Goal: Transaction & Acquisition: Purchase product/service

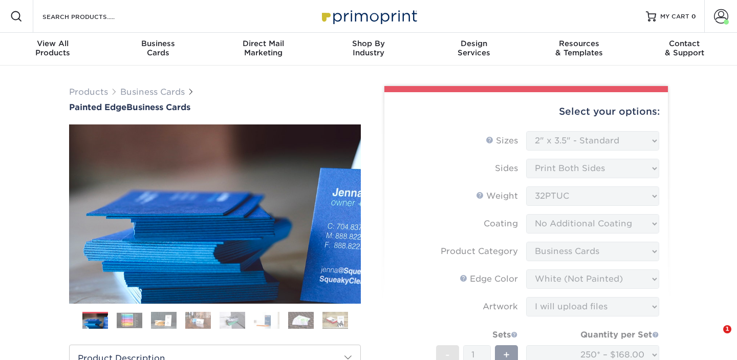
select select "2.00x3.50"
select select "3b5148f1-0588-4f88-a218-97bcfdce65c1"
select select "1d2dc4a6-caa7-4e97-9ffb-823980241cde"
select select "upload"
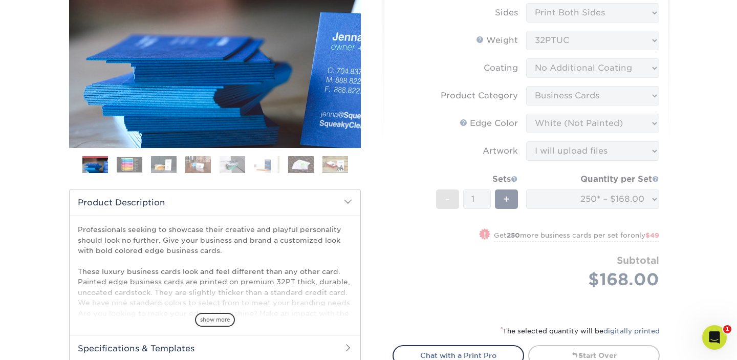
scroll to position [242, 0]
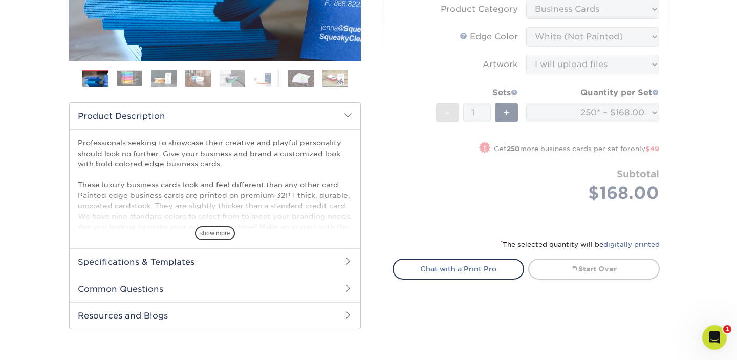
click at [488, 202] on form "Sizes Help Sizes Please Select 2" x 3.5" - Standard 2.125" x 3.375" - European …" at bounding box center [526, 57] width 267 height 337
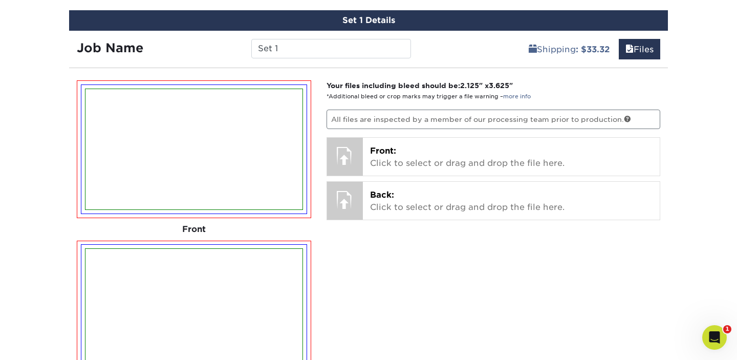
scroll to position [592, 0]
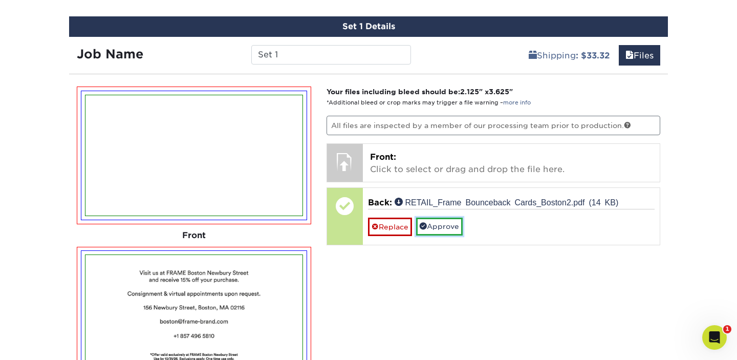
click at [443, 227] on link "Approve" at bounding box center [439, 226] width 47 height 17
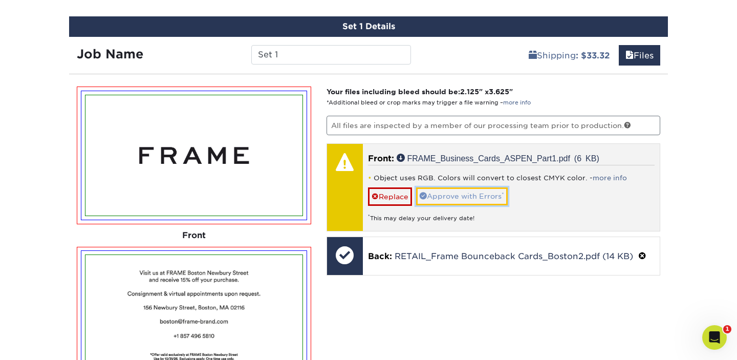
click at [477, 197] on link "Approve with Errors *" at bounding box center [462, 195] width 92 height 17
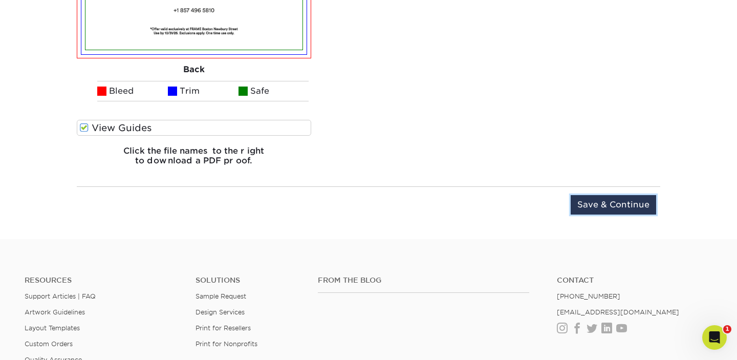
click at [618, 208] on input "Save & Continue" at bounding box center [613, 204] width 85 height 19
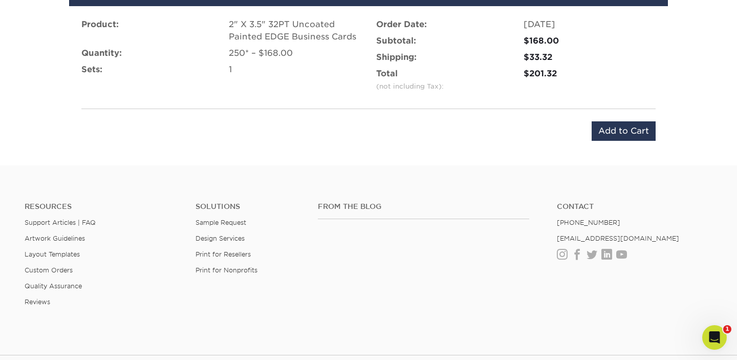
scroll to position [590, 0]
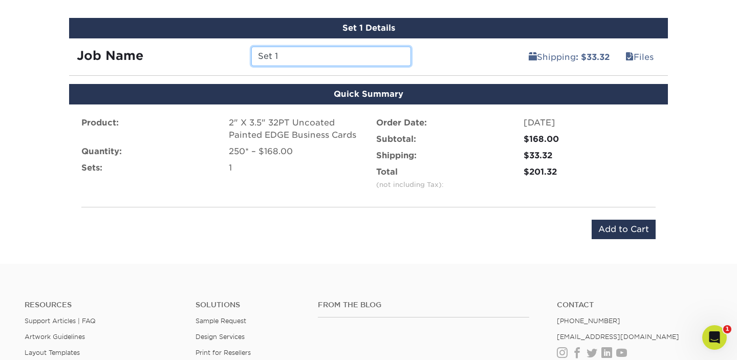
drag, startPoint x: 278, startPoint y: 58, endPoint x: 239, endPoint y: 54, distance: 40.1
click at [239, 54] on div "Job Name Set 1" at bounding box center [244, 56] width 350 height 19
type input "BOSTON BOUNCE BACK"
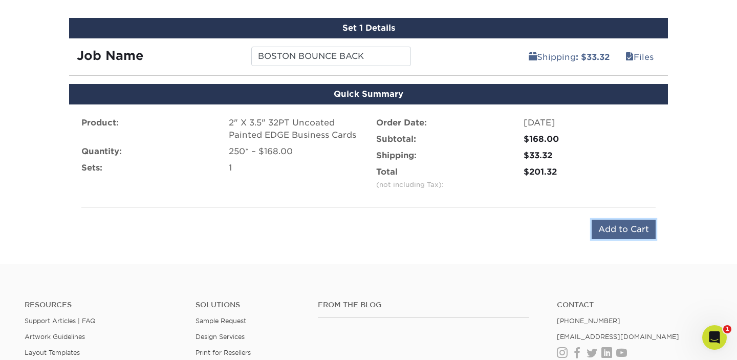
click at [623, 228] on input "Add to Cart" at bounding box center [624, 229] width 64 height 19
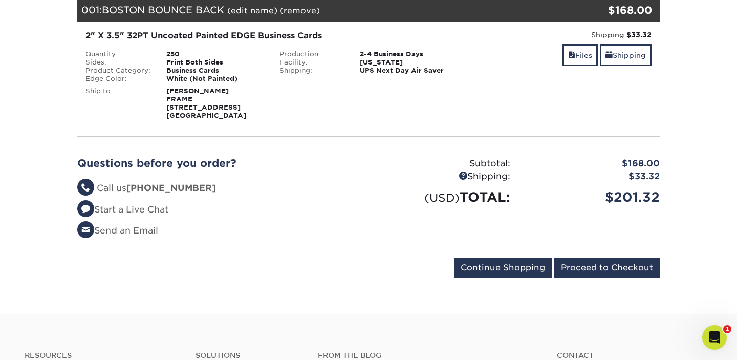
scroll to position [162, 0]
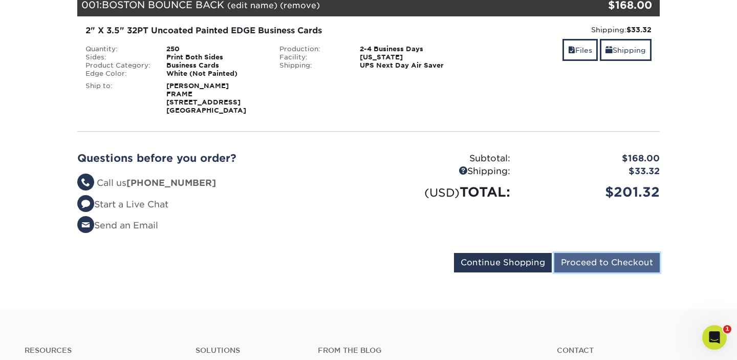
click at [593, 262] on input "Proceed to Checkout" at bounding box center [606, 262] width 105 height 19
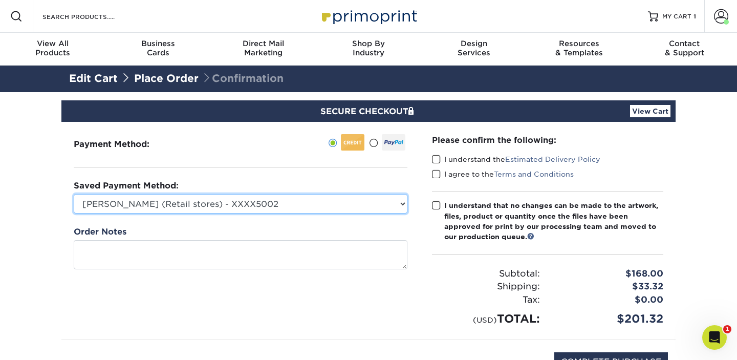
click at [161, 201] on select "Amanda Cotler (Retail stores) - XXXX5002 American Express - XXXX1002 New Credit…" at bounding box center [241, 203] width 334 height 19
select select "75021"
click at [74, 194] on select "Amanda Cotler (Retail stores) - XXXX5002 American Express - XXXX1002 New Credit…" at bounding box center [241, 203] width 334 height 19
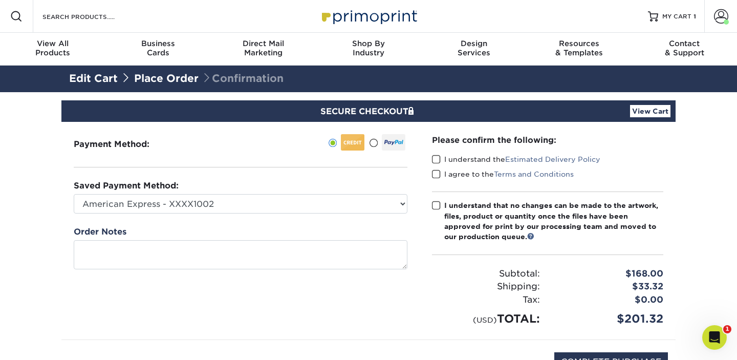
click at [382, 305] on div "Payment Method:" at bounding box center [240, 231] width 358 height 218
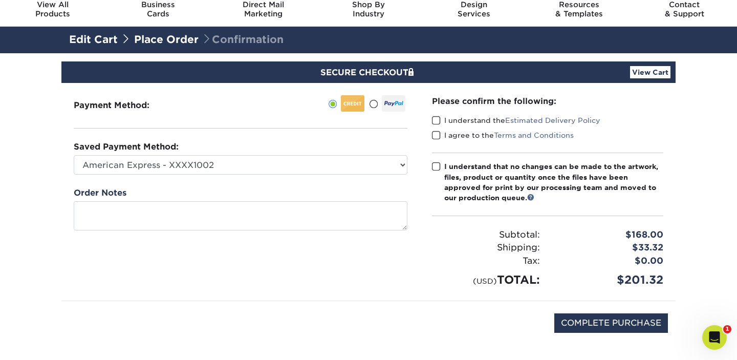
scroll to position [53, 0]
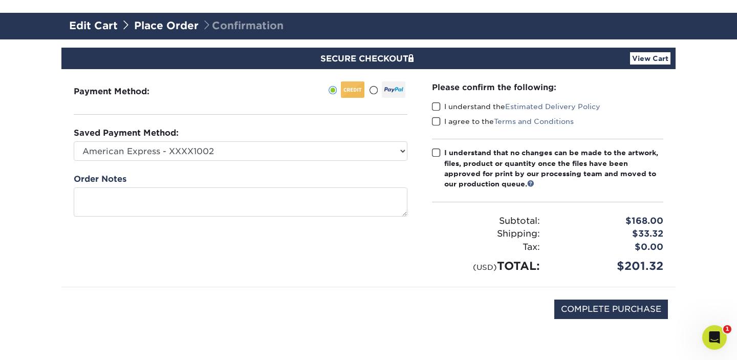
click at [437, 104] on span at bounding box center [436, 107] width 9 height 10
click at [0, 0] on input "I understand the Estimated Delivery Policy" at bounding box center [0, 0] width 0 height 0
click at [436, 119] on span at bounding box center [436, 122] width 9 height 10
click at [0, 0] on input "I agree to the Terms and Conditions" at bounding box center [0, 0] width 0 height 0
click at [439, 152] on span at bounding box center [436, 153] width 9 height 10
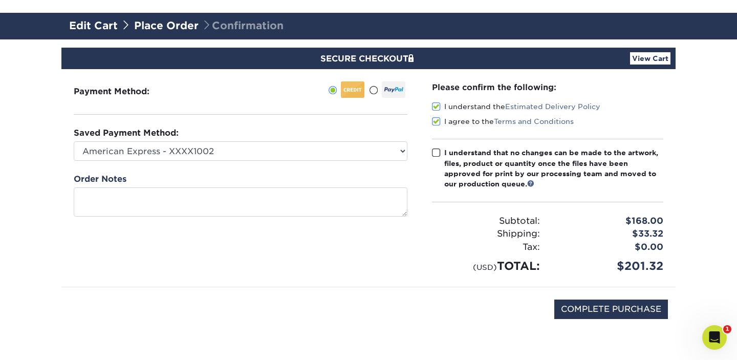
click at [0, 0] on input "I understand that no changes can be made to the artwork, files, product or quan…" at bounding box center [0, 0] width 0 height 0
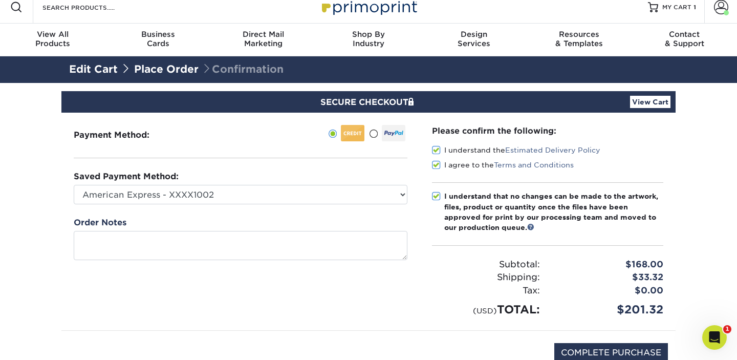
scroll to position [20, 0]
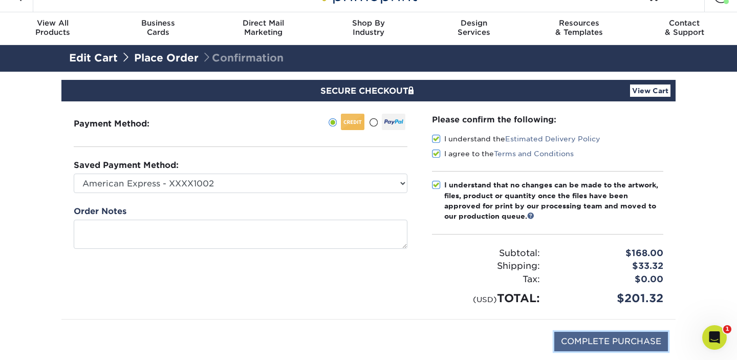
click at [602, 345] on input "COMPLETE PURCHASE" at bounding box center [611, 341] width 114 height 19
type input "PROCESSING, PLEASE WAIT..."
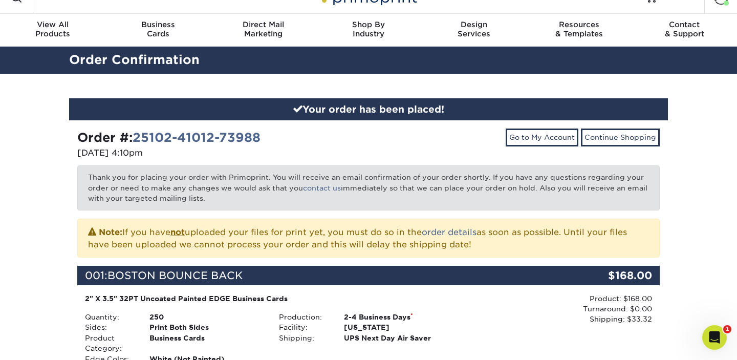
scroll to position [4, 0]
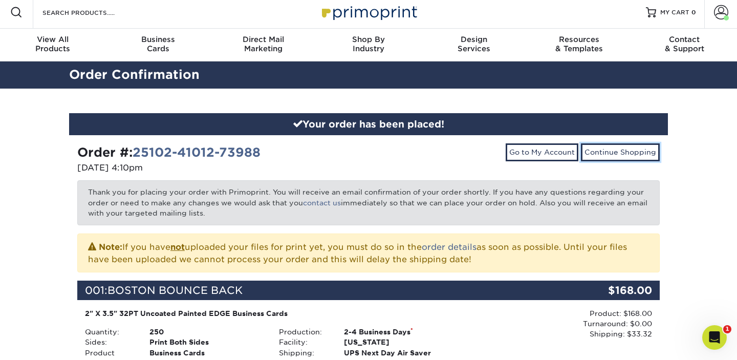
drag, startPoint x: 630, startPoint y: 151, endPoint x: 653, endPoint y: 166, distance: 27.7
click at [630, 151] on link "Continue Shopping" at bounding box center [620, 151] width 79 height 17
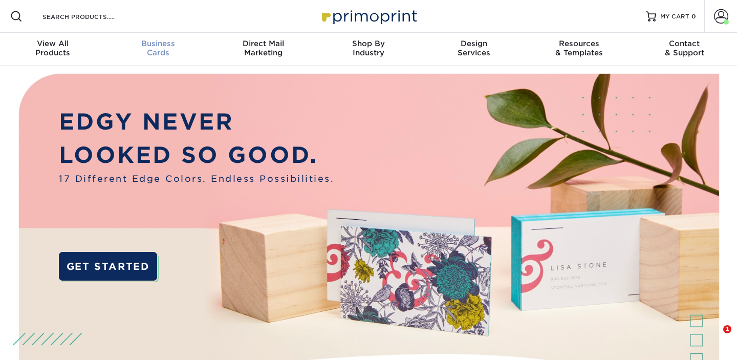
drag, startPoint x: 157, startPoint y: 51, endPoint x: 162, endPoint y: 54, distance: 6.4
click at [157, 51] on div "Business Cards" at bounding box center [157, 48] width 105 height 18
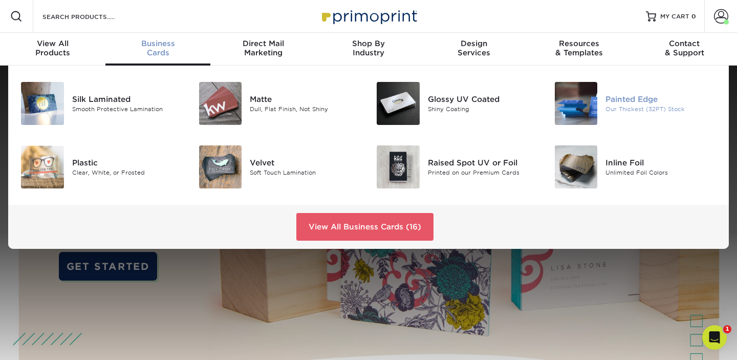
click at [576, 104] on img at bounding box center [576, 103] width 43 height 43
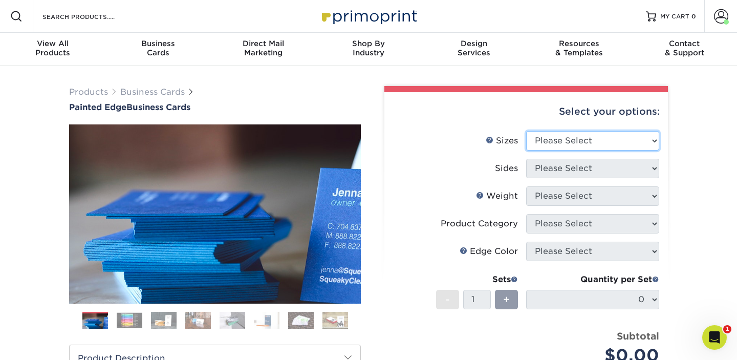
click at [566, 142] on select "Please Select 2" x 3.5" - Standard 2.125" x 3.375" - European 2.5" x 2.5" - Squ…" at bounding box center [592, 140] width 133 height 19
select select "2.00x3.50"
click at [526, 131] on select "Please Select 2" x 3.5" - Standard 2.125" x 3.375" - European 2.5" x 2.5" - Squ…" at bounding box center [592, 140] width 133 height 19
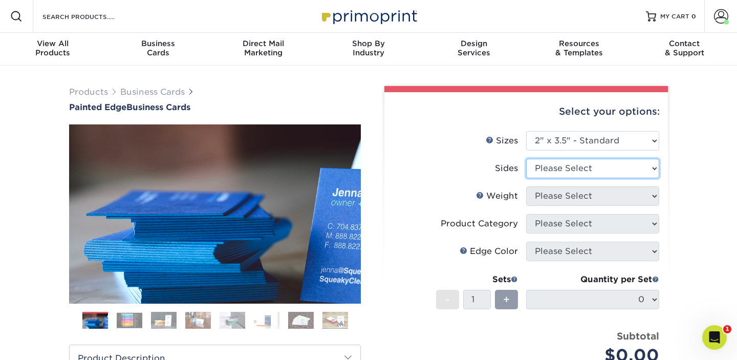
click at [564, 167] on select "Please Select Print Both Sides Print Front Only" at bounding box center [592, 168] width 133 height 19
select select "13abbda7-1d64-4f25-8bb2-c179b224825d"
click at [526, 159] on select "Please Select Print Both Sides Print Front Only" at bounding box center [592, 168] width 133 height 19
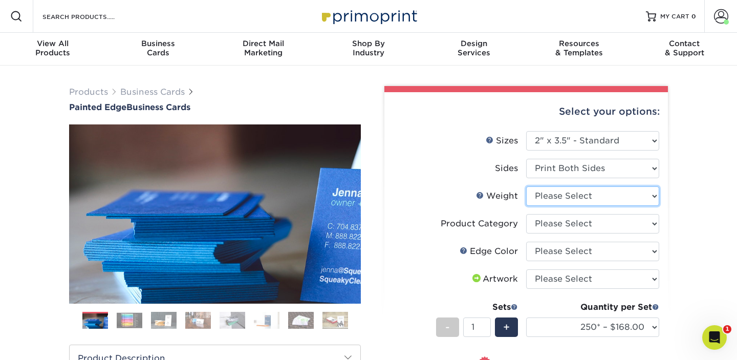
click at [567, 196] on select "Please Select 32PTUC" at bounding box center [592, 195] width 133 height 19
select select "32PTUC"
click at [526, 186] on select "Please Select 32PTUC" at bounding box center [592, 195] width 133 height 19
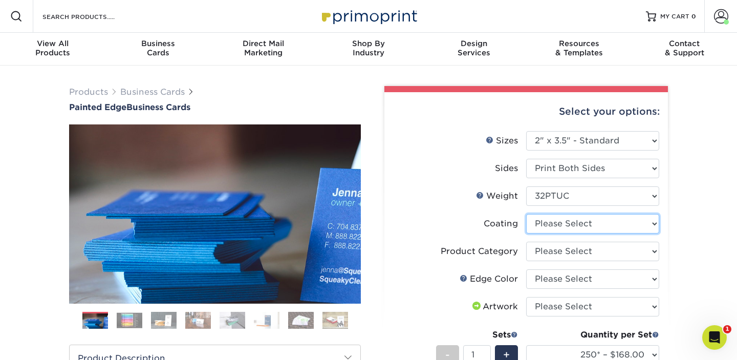
click at [566, 226] on select at bounding box center [592, 223] width 133 height 19
select select "3e7618de-abca-4bda-9f97-8b9129e913d8"
click at [526, 214] on select at bounding box center [592, 223] width 133 height 19
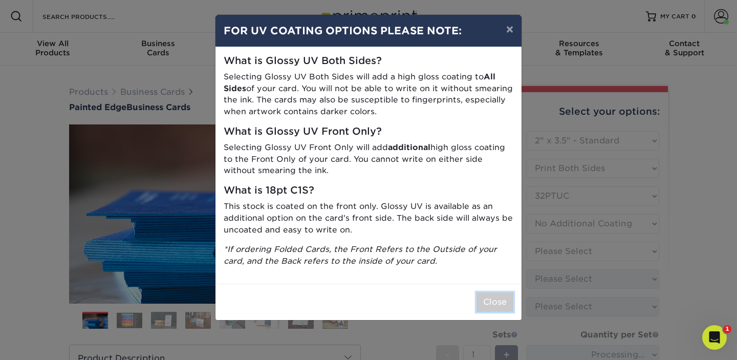
drag, startPoint x: 511, startPoint y: 295, endPoint x: 531, endPoint y: 285, distance: 22.4
click at [511, 295] on button "Close" at bounding box center [495, 301] width 37 height 19
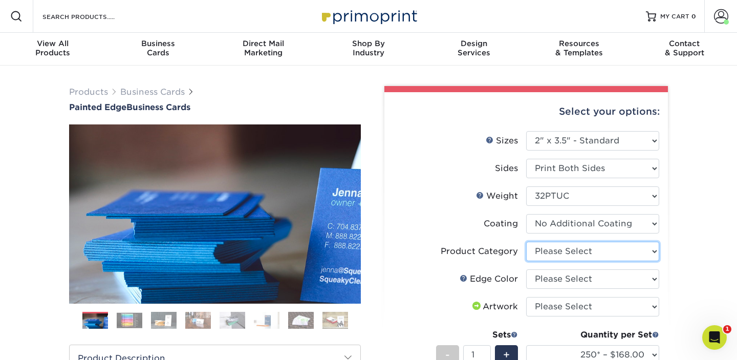
click at [562, 253] on select "Please Select Business Cards" at bounding box center [592, 251] width 133 height 19
select select "3b5148f1-0588-4f88-a218-97bcfdce65c1"
click at [526, 242] on select "Please Select Business Cards" at bounding box center [592, 251] width 133 height 19
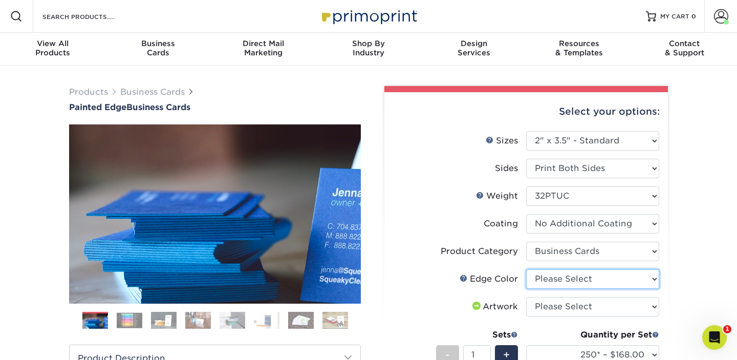
click at [575, 278] on select "Please Select Charcoal Black Brown Blue Pearlescent Blue Pearlescent Gold Pearl…" at bounding box center [592, 278] width 133 height 19
select select "1d2dc4a6-caa7-4e97-9ffb-823980241cde"
click at [526, 269] on select "Please Select Charcoal Black Brown Blue Pearlescent Blue Pearlescent Gold Pearl…" at bounding box center [592, 278] width 133 height 19
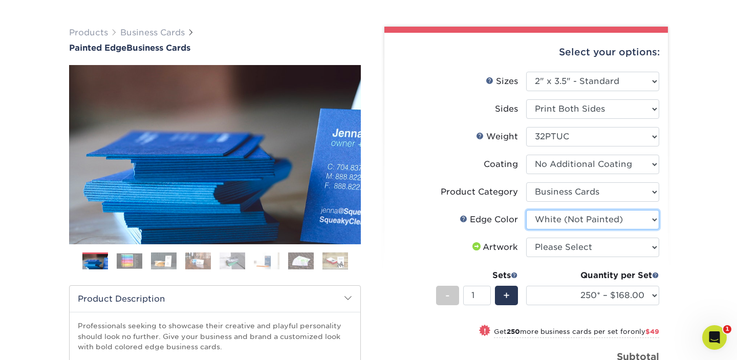
scroll to position [65, 0]
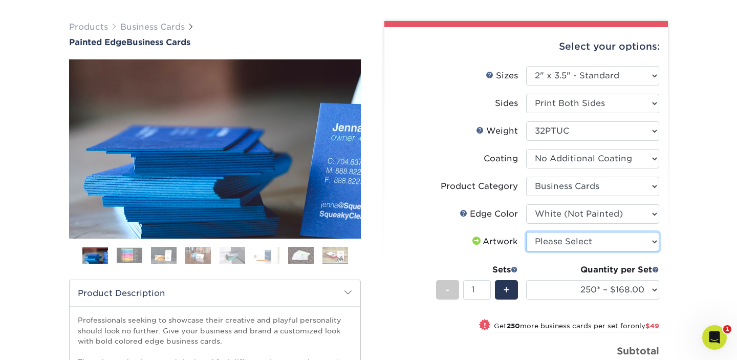
click at [607, 239] on select "Please Select I will upload files I need a design - $100" at bounding box center [592, 241] width 133 height 19
select select "upload"
click at [526, 232] on select "Please Select I will upload files I need a design - $100" at bounding box center [592, 241] width 133 height 19
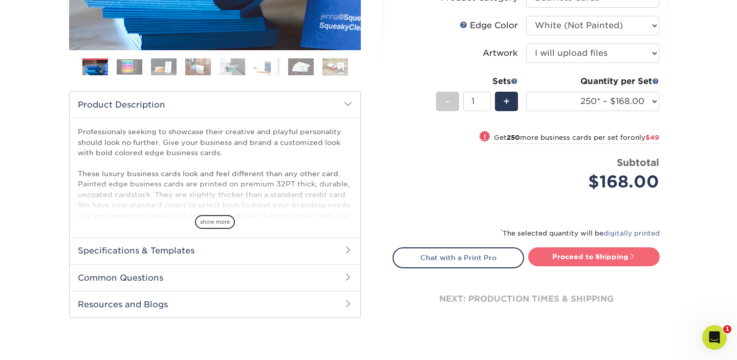
click at [569, 253] on link "Proceed to Shipping" at bounding box center [594, 256] width 132 height 18
type input "Set 1"
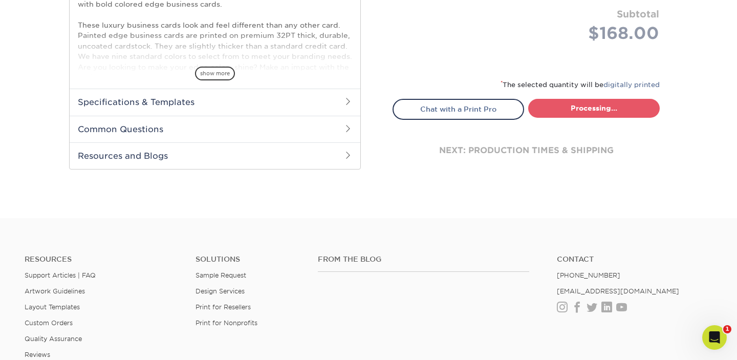
select select "b1d50ed3-fc81-464d-a1d8-d1915fbce704"
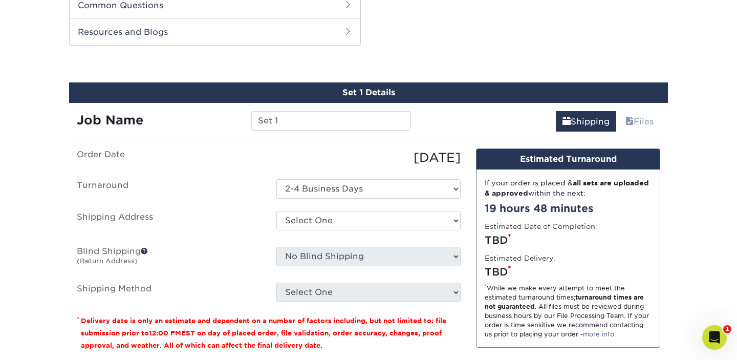
scroll to position [528, 0]
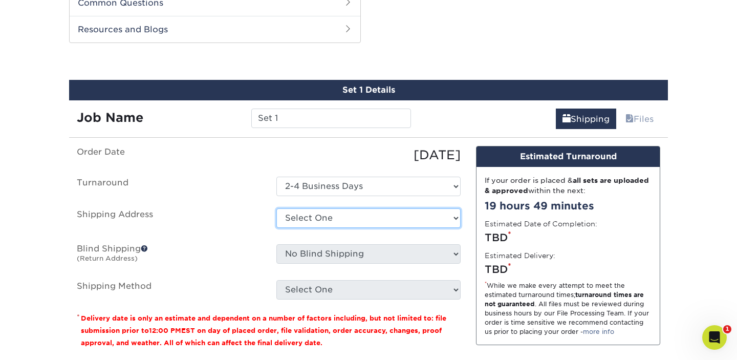
click at [398, 218] on select "Select One ASPEN FRAME STORE ASPEN STORE AUSTIN STORE BOSTON STORE DALLAS STORE…" at bounding box center [368, 217] width 184 height 19
select select "284791"
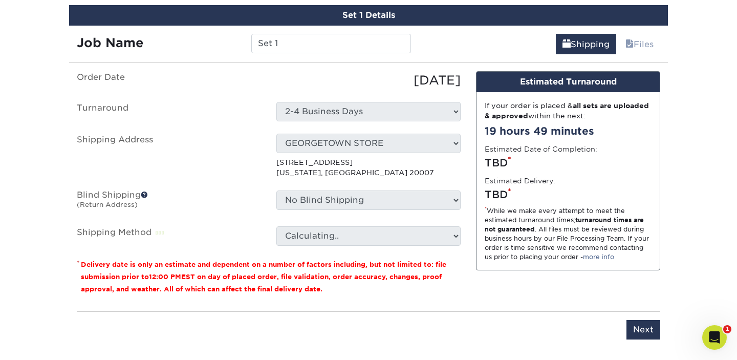
scroll to position [605, 0]
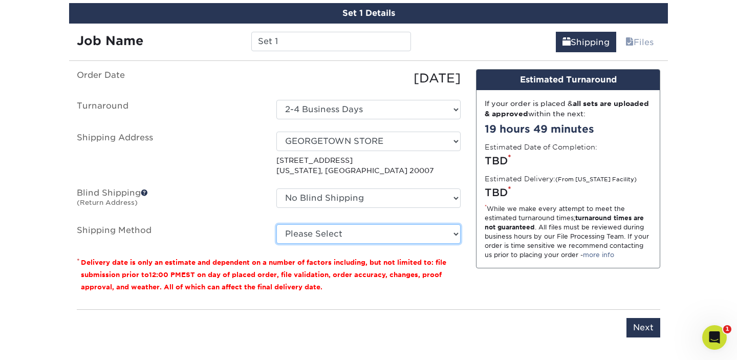
click at [355, 232] on select "Please Select Ground Shipping (+$7.84) 3 Day Shipping Service (+$15.34) 2 Day A…" at bounding box center [368, 233] width 184 height 19
select select "13"
click at [276, 224] on select "Please Select Ground Shipping (+$7.84) 3 Day Shipping Service (+$15.34) 2 Day A…" at bounding box center [368, 233] width 184 height 19
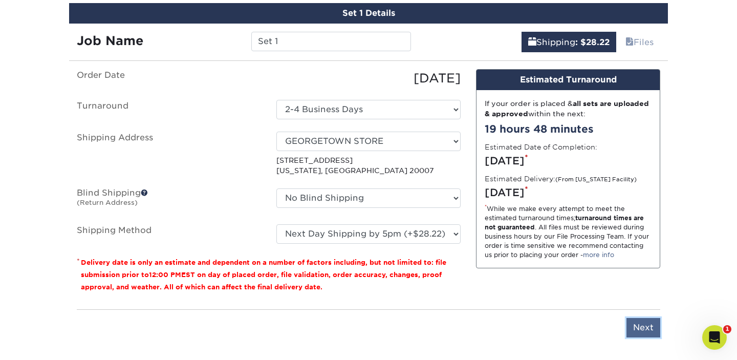
click at [647, 327] on input "Next" at bounding box center [644, 327] width 34 height 19
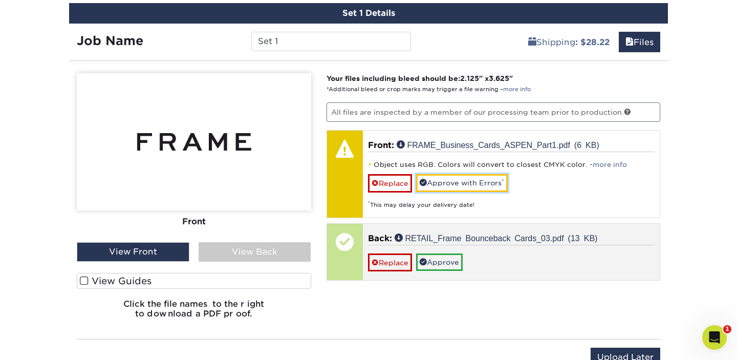
drag, startPoint x: 469, startPoint y: 182, endPoint x: 461, endPoint y: 237, distance: 55.5
click at [469, 182] on link "Approve with Errors *" at bounding box center [462, 182] width 92 height 17
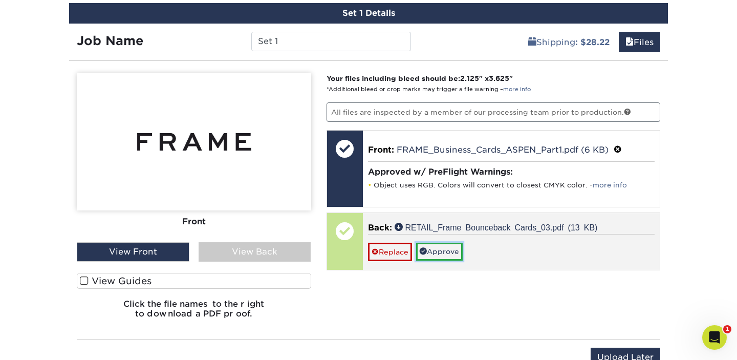
click at [460, 247] on link "Approve" at bounding box center [439, 251] width 47 height 17
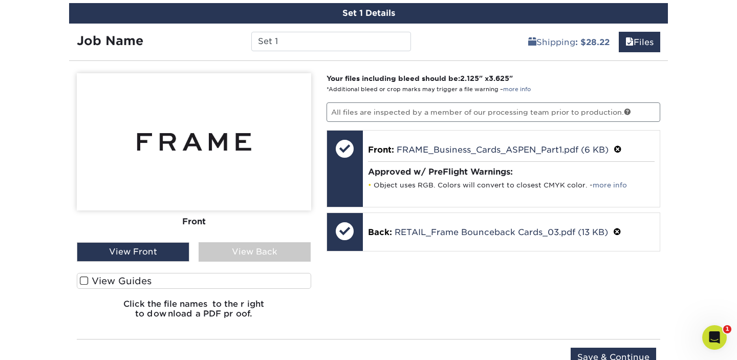
click at [261, 252] on div "View Back" at bounding box center [255, 251] width 113 height 19
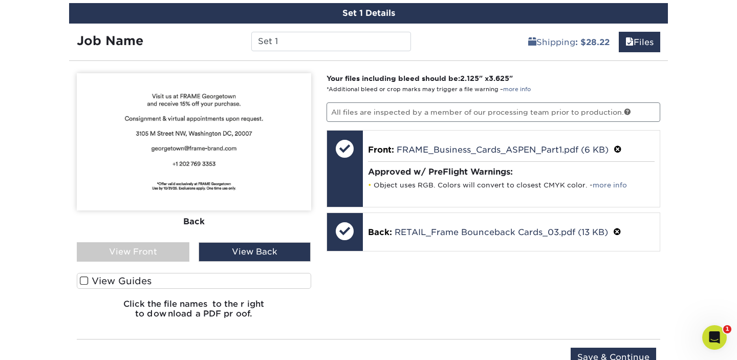
click at [176, 253] on div "View Front" at bounding box center [133, 251] width 113 height 19
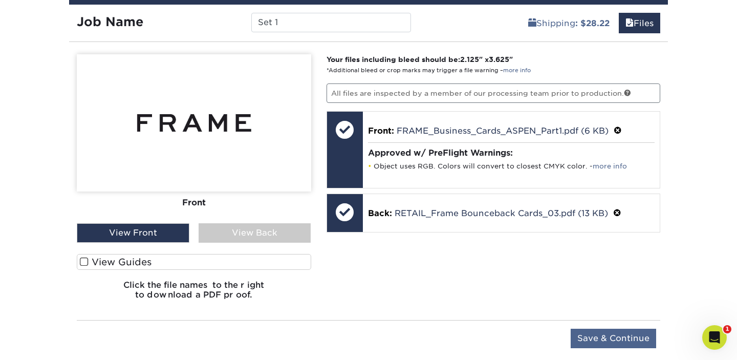
scroll to position [628, 0]
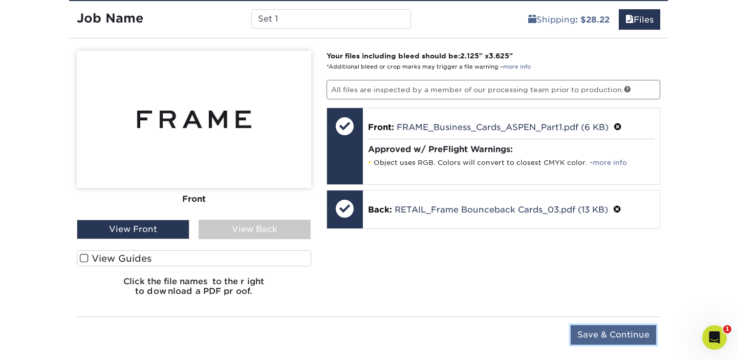
click at [617, 336] on input "Save & Continue" at bounding box center [613, 334] width 85 height 19
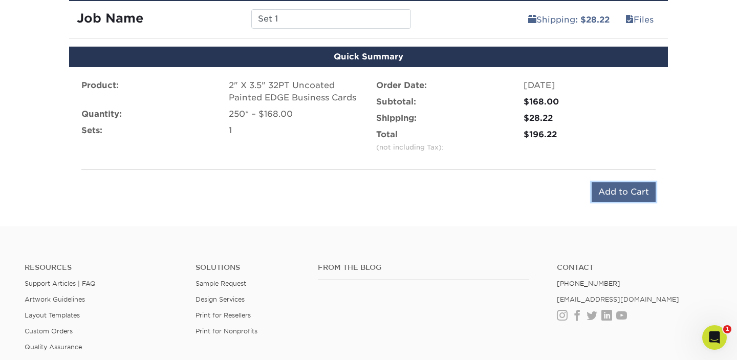
click at [624, 192] on input "Add to Cart" at bounding box center [624, 191] width 64 height 19
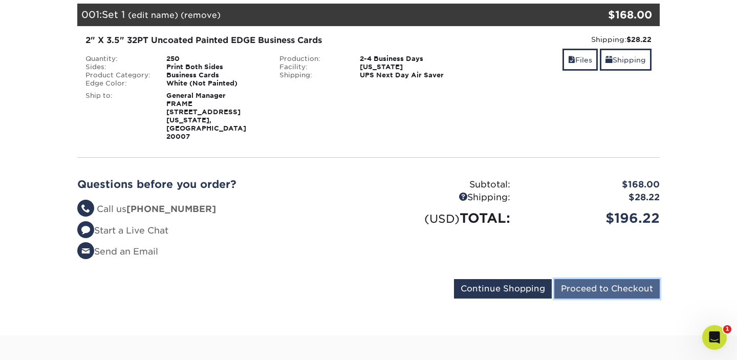
click at [602, 279] on input "Proceed to Checkout" at bounding box center [606, 288] width 105 height 19
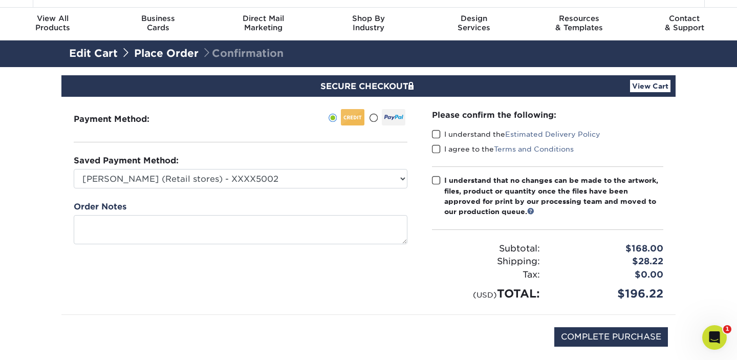
scroll to position [26, 0]
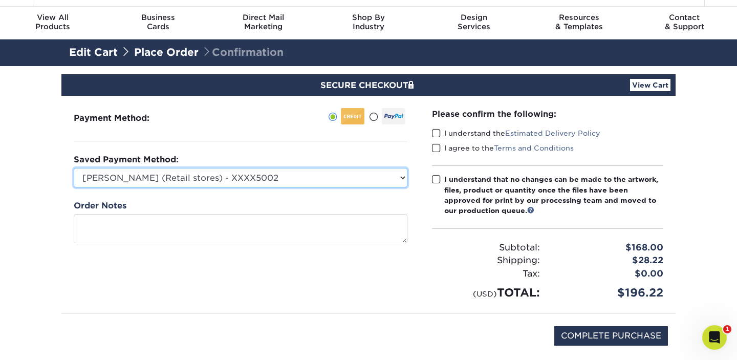
click at [326, 182] on select "[PERSON_NAME] (Retail stores) - XXXX5002 American Express - XXXX1002 New Credit…" at bounding box center [241, 177] width 334 height 19
select select "75021"
click at [74, 168] on select "[PERSON_NAME] (Retail stores) - XXXX5002 American Express - XXXX1002 New Credit…" at bounding box center [241, 177] width 334 height 19
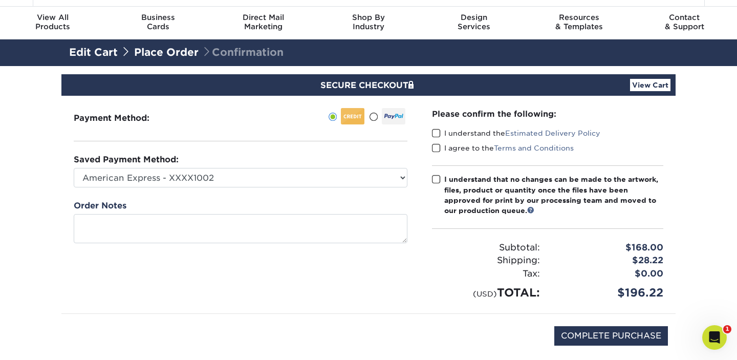
drag, startPoint x: 433, startPoint y: 132, endPoint x: 437, endPoint y: 145, distance: 13.9
click at [433, 132] on span at bounding box center [436, 133] width 9 height 10
click at [0, 0] on input "I understand the Estimated Delivery Policy" at bounding box center [0, 0] width 0 height 0
click at [437, 145] on span at bounding box center [436, 148] width 9 height 10
click at [0, 0] on input "I agree to the Terms and Conditions" at bounding box center [0, 0] width 0 height 0
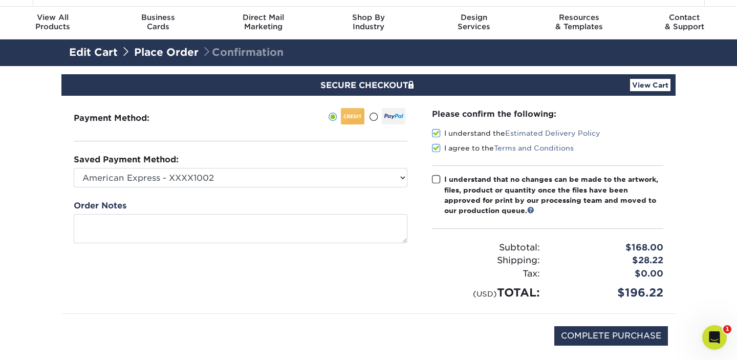
click at [437, 177] on span at bounding box center [436, 180] width 9 height 10
click at [0, 0] on input "I understand that no changes can be made to the artwork, files, product or quan…" at bounding box center [0, 0] width 0 height 0
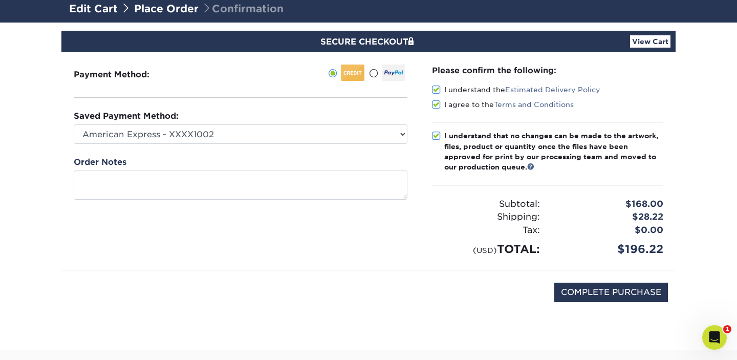
scroll to position [71, 0]
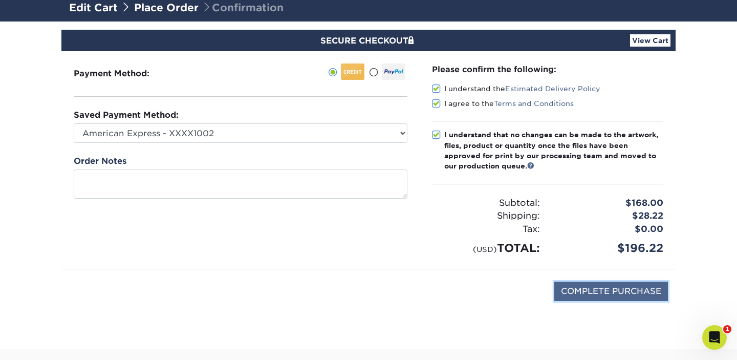
click at [601, 293] on input "COMPLETE PURCHASE" at bounding box center [611, 291] width 114 height 19
type input "PROCESSING, PLEASE WAIT..."
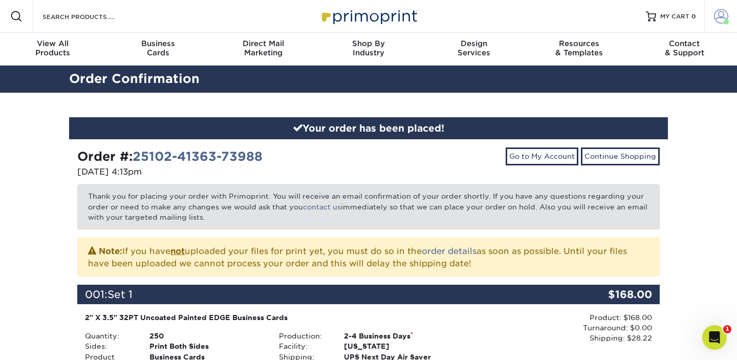
click at [723, 18] on span at bounding box center [721, 16] width 14 height 14
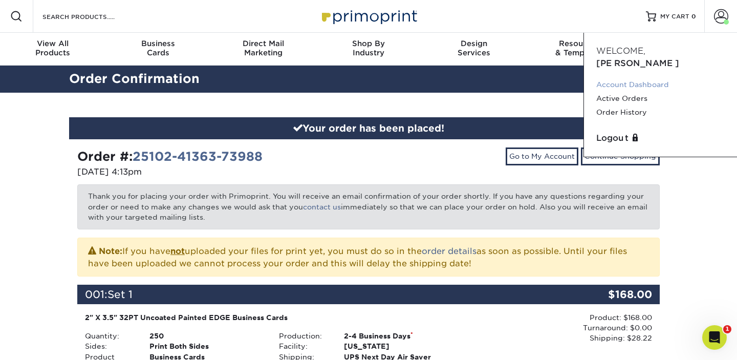
click at [637, 78] on link "Account Dashboard" at bounding box center [660, 85] width 128 height 14
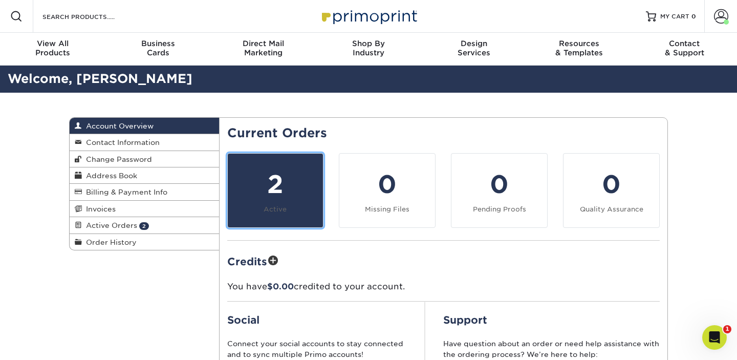
drag, startPoint x: 266, startPoint y: 182, endPoint x: 295, endPoint y: 181, distance: 29.2
click at [266, 182] on div "2" at bounding box center [275, 184] width 83 height 37
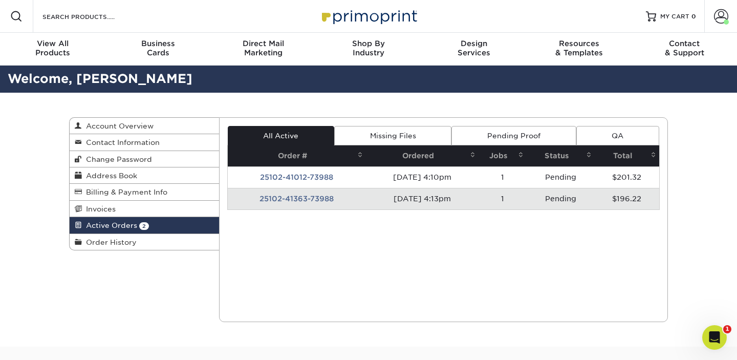
click at [304, 175] on td "25102-41012-73988" at bounding box center [297, 177] width 139 height 22
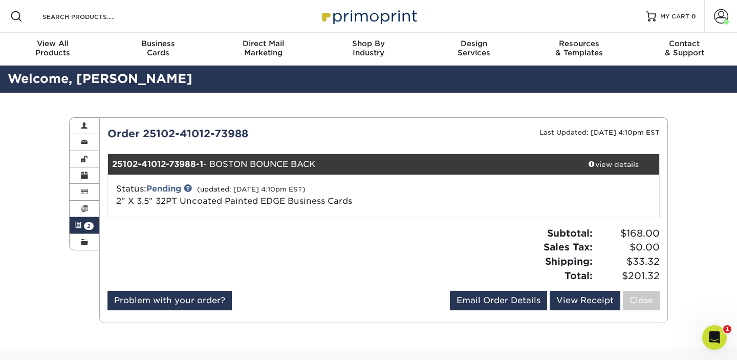
scroll to position [20, 0]
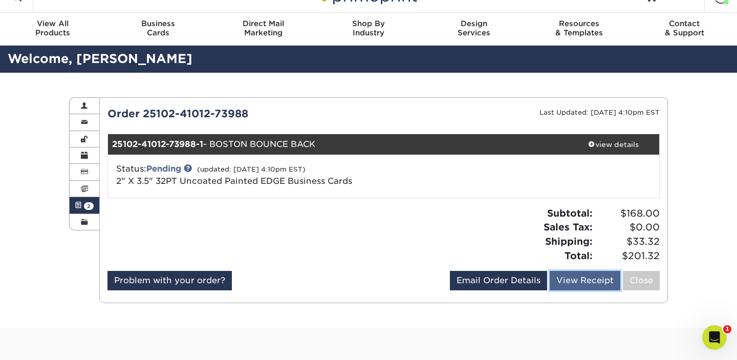
click at [582, 280] on link "View Receipt" at bounding box center [585, 280] width 71 height 19
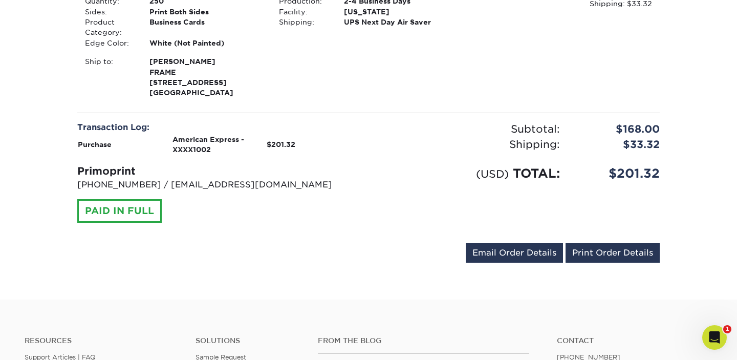
scroll to position [220, 0]
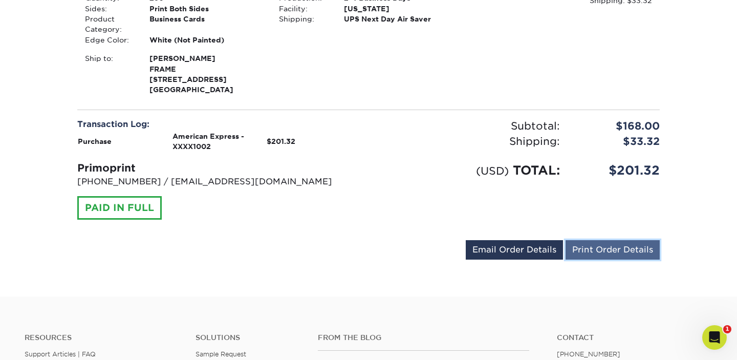
click at [625, 249] on link "Print Order Details" at bounding box center [613, 249] width 94 height 19
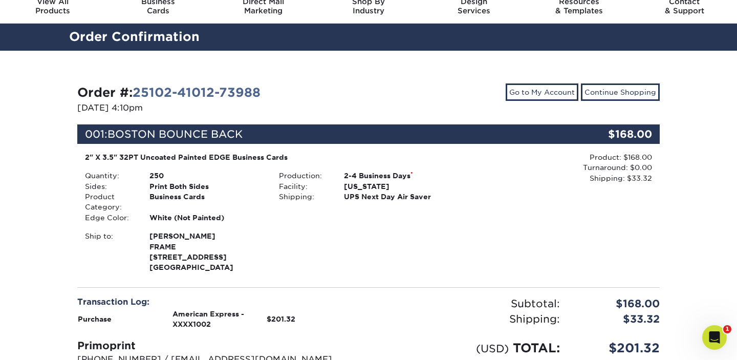
scroll to position [0, 0]
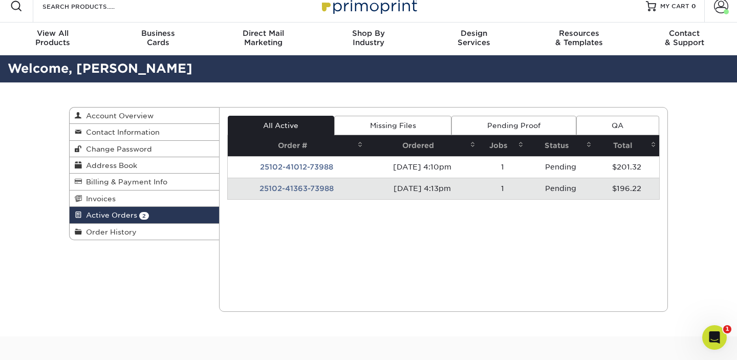
click at [317, 188] on td "25102-41363-73988" at bounding box center [297, 189] width 139 height 22
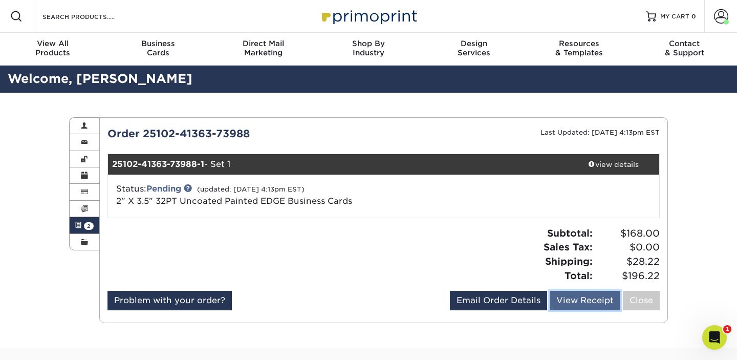
click at [578, 299] on link "View Receipt" at bounding box center [585, 300] width 71 height 19
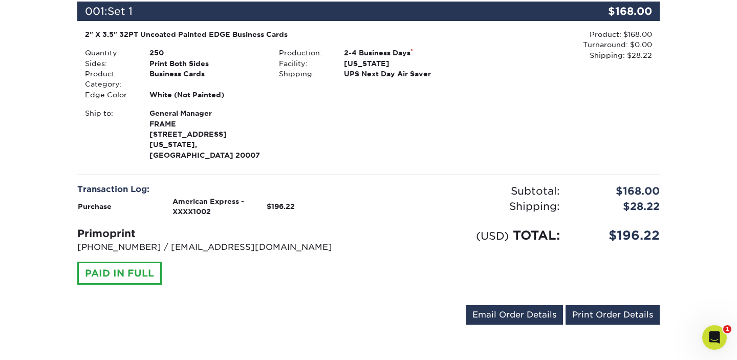
scroll to position [166, 0]
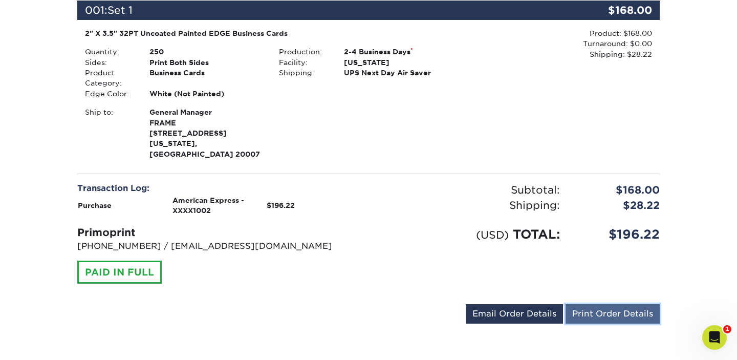
click at [626, 311] on link "Print Order Details" at bounding box center [613, 313] width 94 height 19
